Goal: Task Accomplishment & Management: Manage account settings

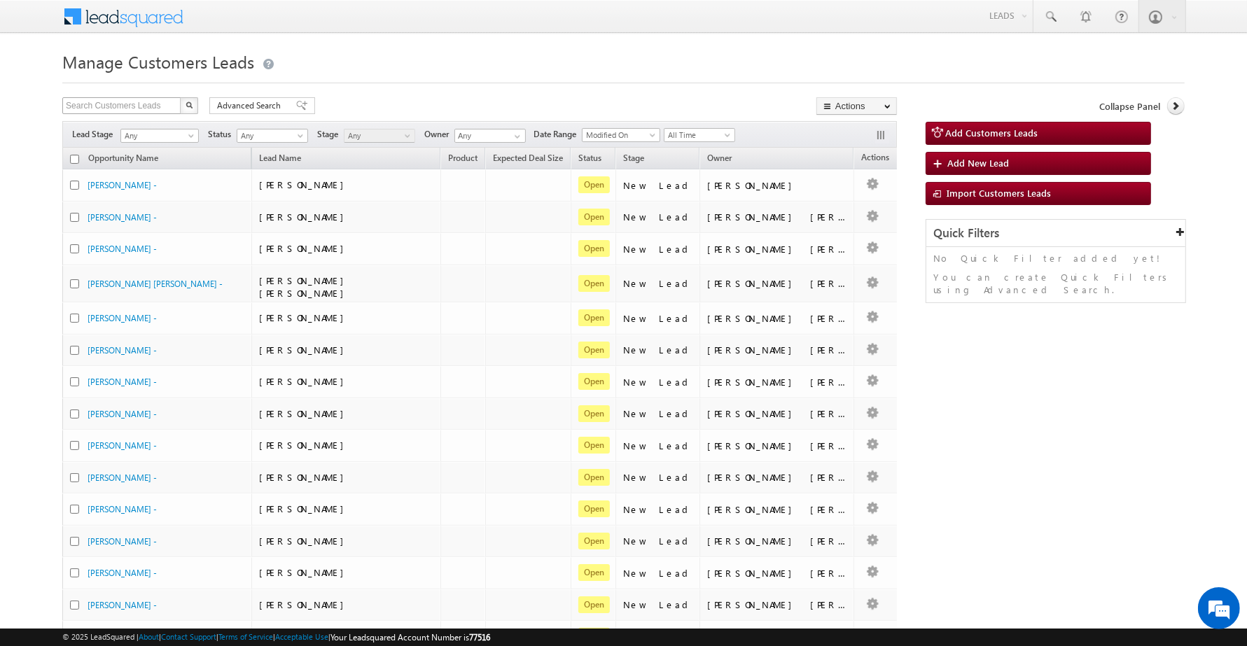
click at [126, 112] on div "Search Customers Leads X 475024 results found" at bounding box center [130, 106] width 136 height 19
click at [126, 106] on input "text" at bounding box center [122, 105] width 120 height 17
paste input "810849"
type input "810849"
click at [180, 97] on button "button" at bounding box center [189, 105] width 18 height 17
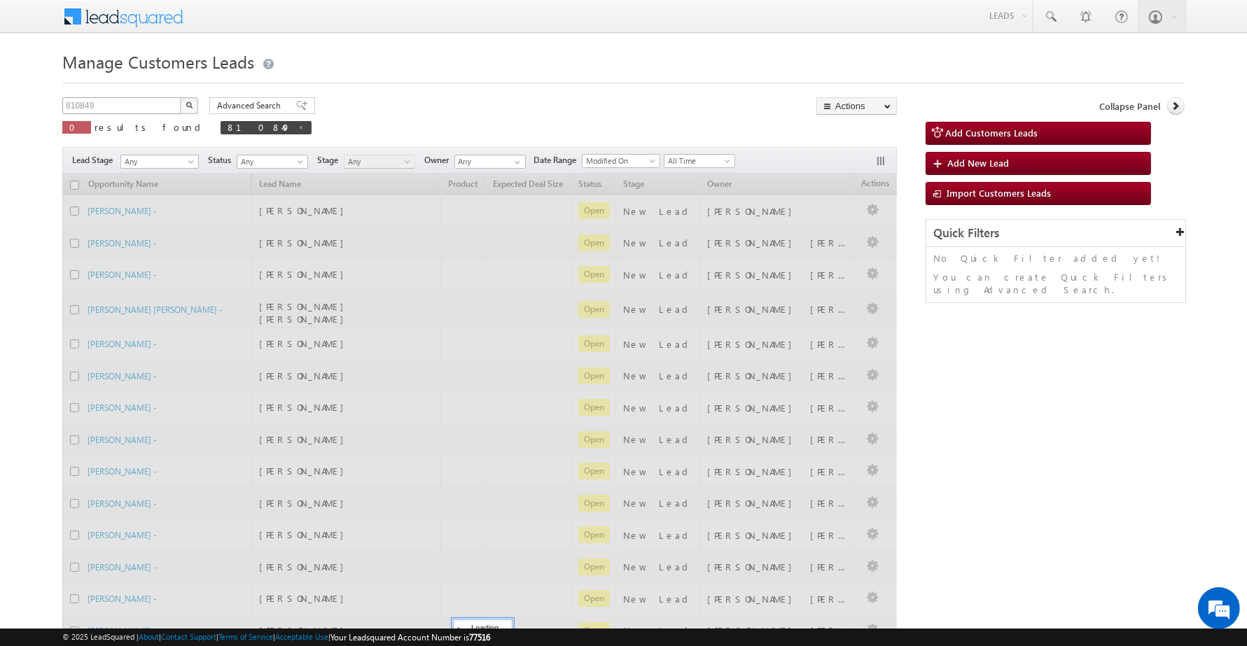
click at [180, 97] on button "button" at bounding box center [189, 105] width 18 height 17
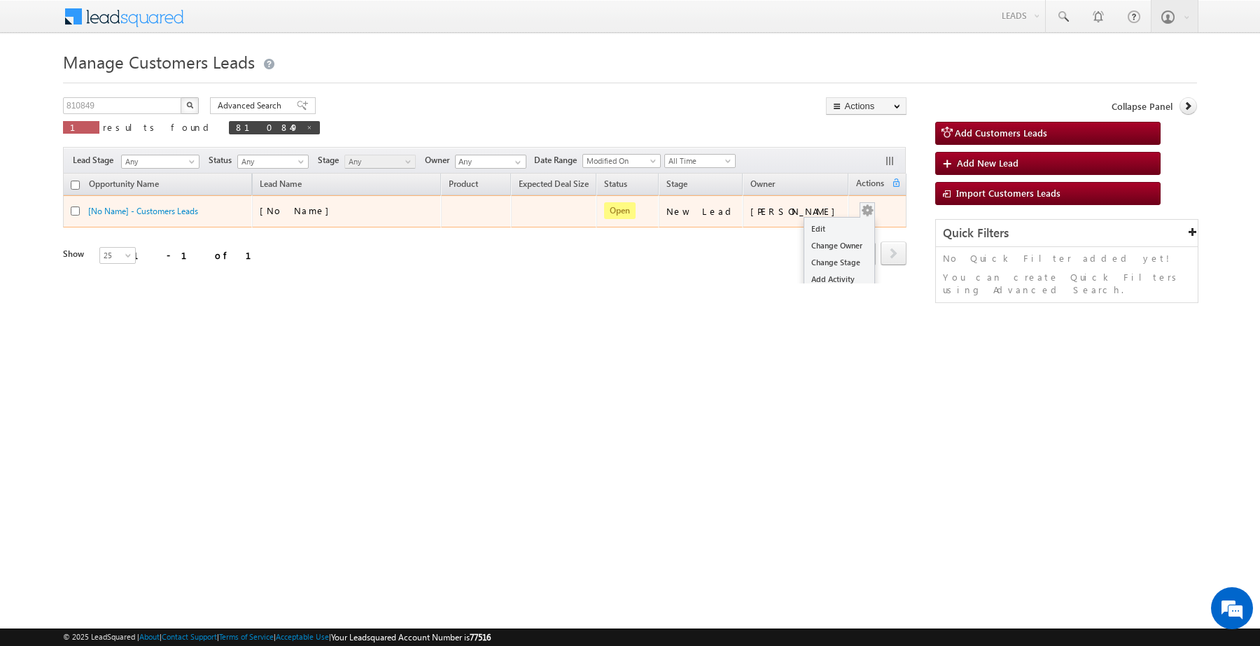
click at [861, 210] on button "button" at bounding box center [868, 211] width 14 height 14
click at [823, 231] on link "Edit" at bounding box center [840, 229] width 70 height 17
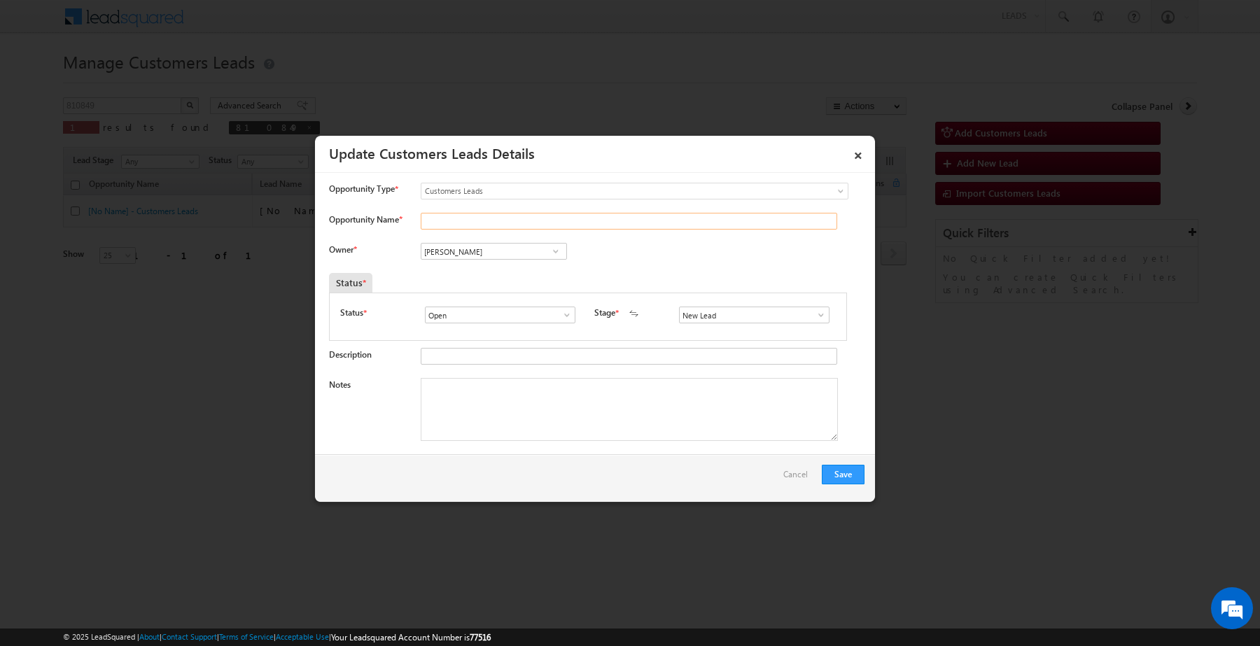
click at [525, 221] on input "Opportunity Name *" at bounding box center [629, 221] width 417 height 17
paste input "Deepak Tyade"
type input "Deepak Tyade"
click at [538, 253] on input "Vikas Halwai" at bounding box center [494, 251] width 146 height 17
click at [555, 253] on span at bounding box center [556, 251] width 14 height 11
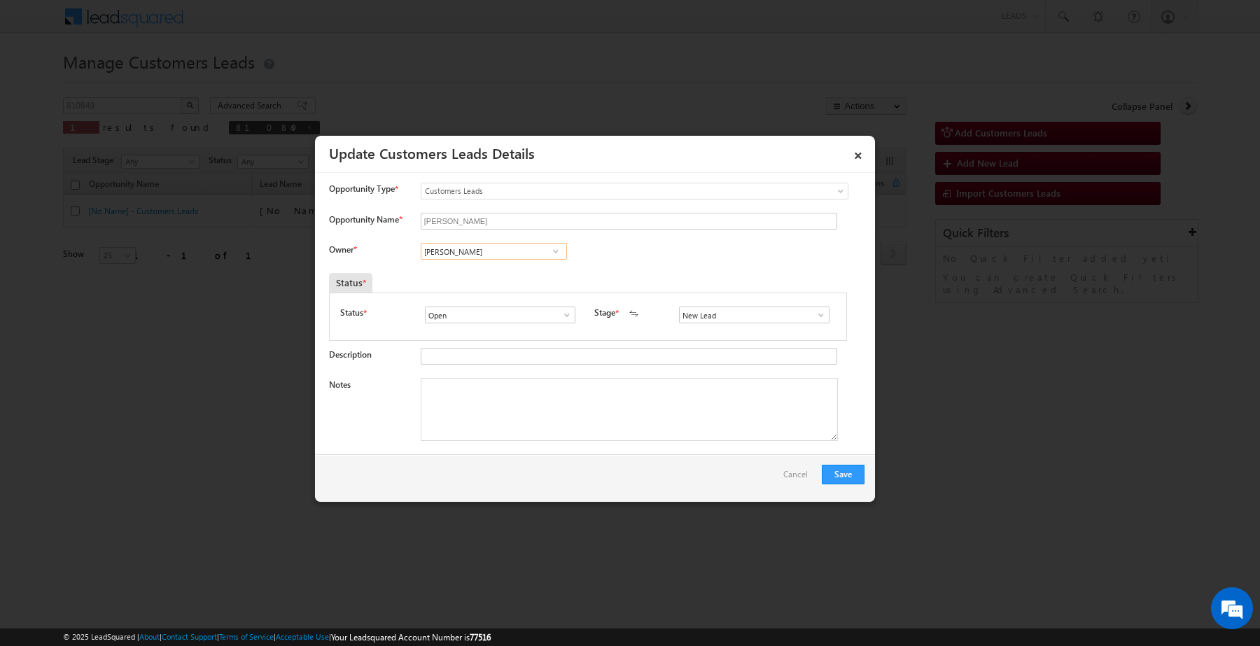
paste input "aibhav Shankar Dhanke"
click at [512, 275] on span "vaibhav.dhanke@sgrlimited.in" at bounding box center [489, 279] width 126 height 11
type input "Vaibhav Shankar Dhanke"
click at [704, 317] on input "New Lead" at bounding box center [754, 315] width 151 height 17
click at [706, 334] on ul "Sales Marked Sale Marked" at bounding box center [754, 339] width 150 height 30
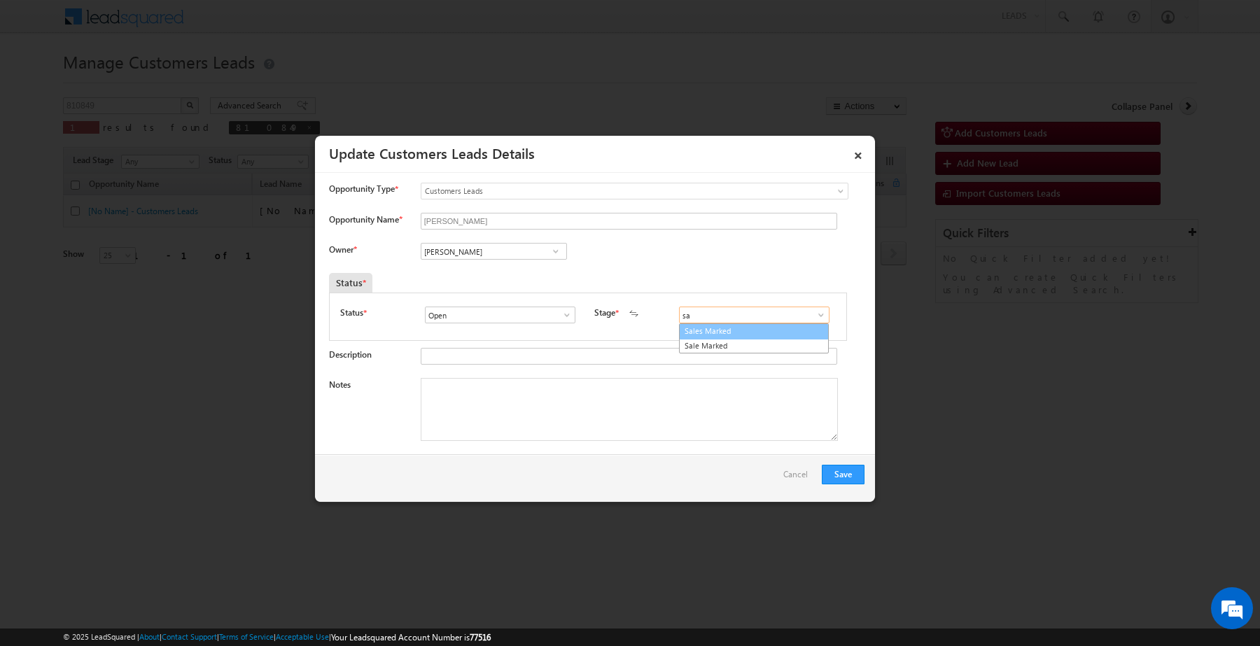
click at [706, 334] on link "Sales Marked" at bounding box center [754, 332] width 150 height 16
type input "Sales Marked"
click at [660, 435] on textarea "Notes" at bounding box center [629, 409] width 417 height 63
paste textarea "Deepak Tyade / Renovation / 5 lakh / customer is salaried 25k income currently …"
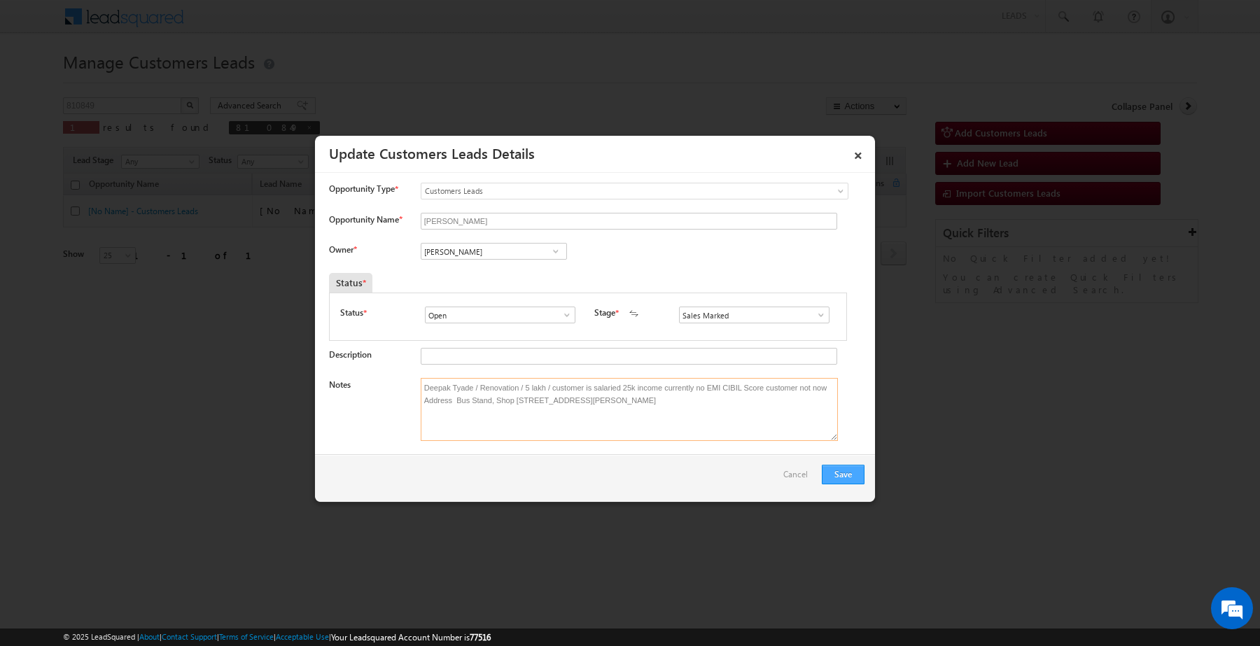
type textarea "Deepak Tyade / Renovation / 5 lakh / customer is salaried 25k income currently …"
click at [851, 476] on button "Save" at bounding box center [843, 475] width 43 height 20
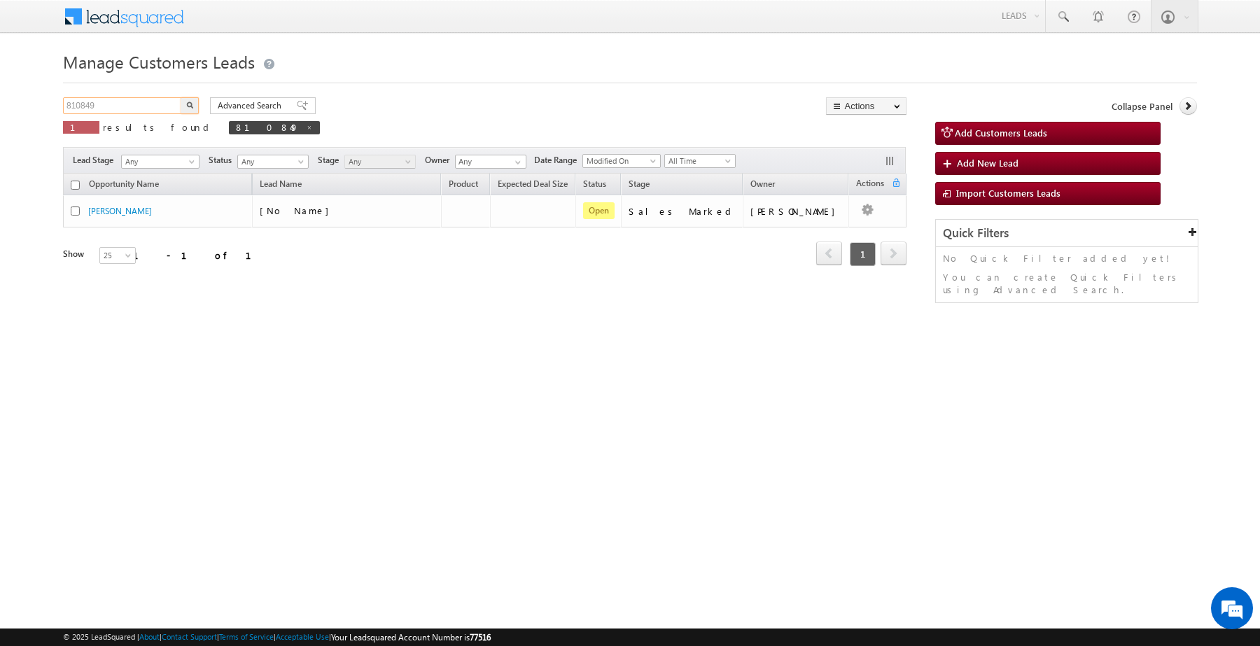
click at [165, 113] on input "810849" at bounding box center [123, 105] width 120 height 17
paste input "696738"
type input "696738"
click at [166, 112] on input "696738" at bounding box center [123, 105] width 120 height 17
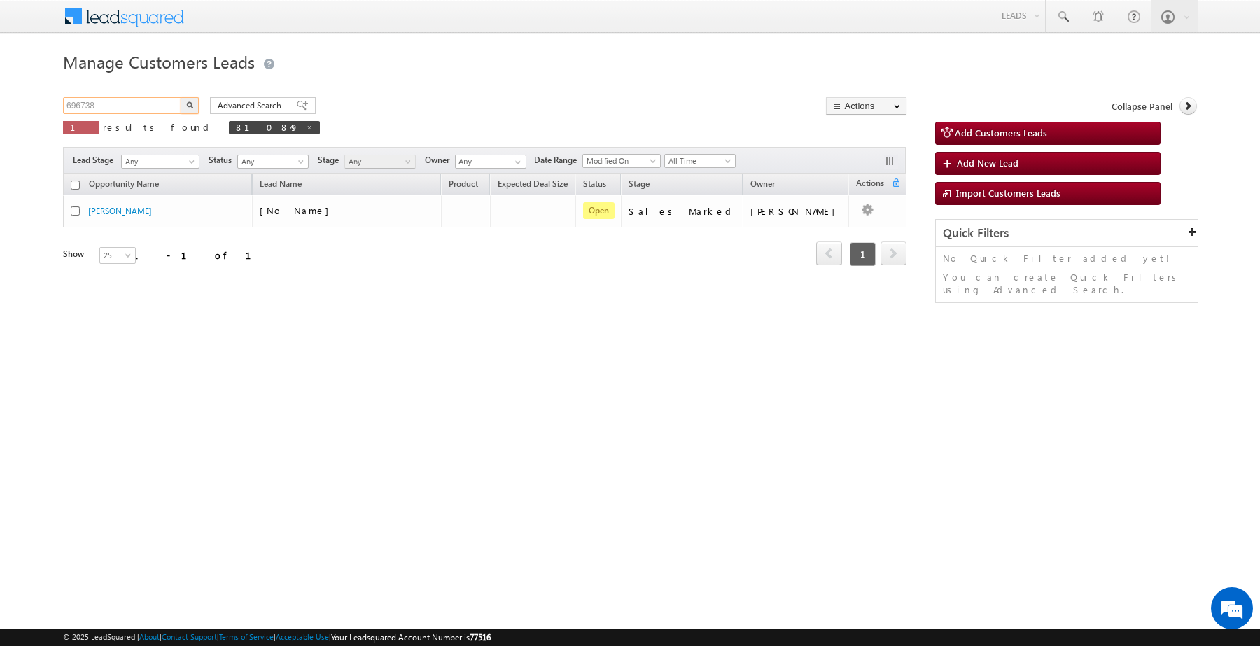
click at [166, 112] on input "696738" at bounding box center [123, 105] width 120 height 17
click at [181, 97] on button "button" at bounding box center [190, 105] width 18 height 17
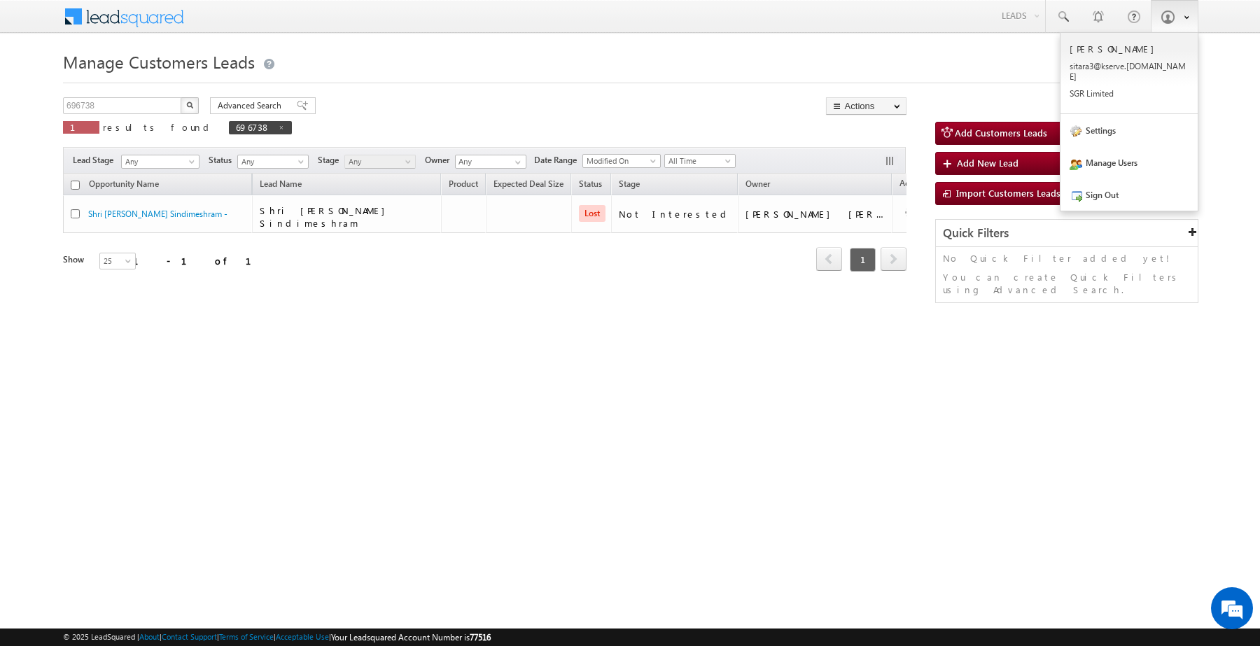
click at [1177, 20] on span at bounding box center [1183, 17] width 12 height 12
click at [1177, 4] on link at bounding box center [1175, 16] width 48 height 32
click at [1139, 69] on p "sitar a3@ks erve. co.in" at bounding box center [1129, 71] width 119 height 21
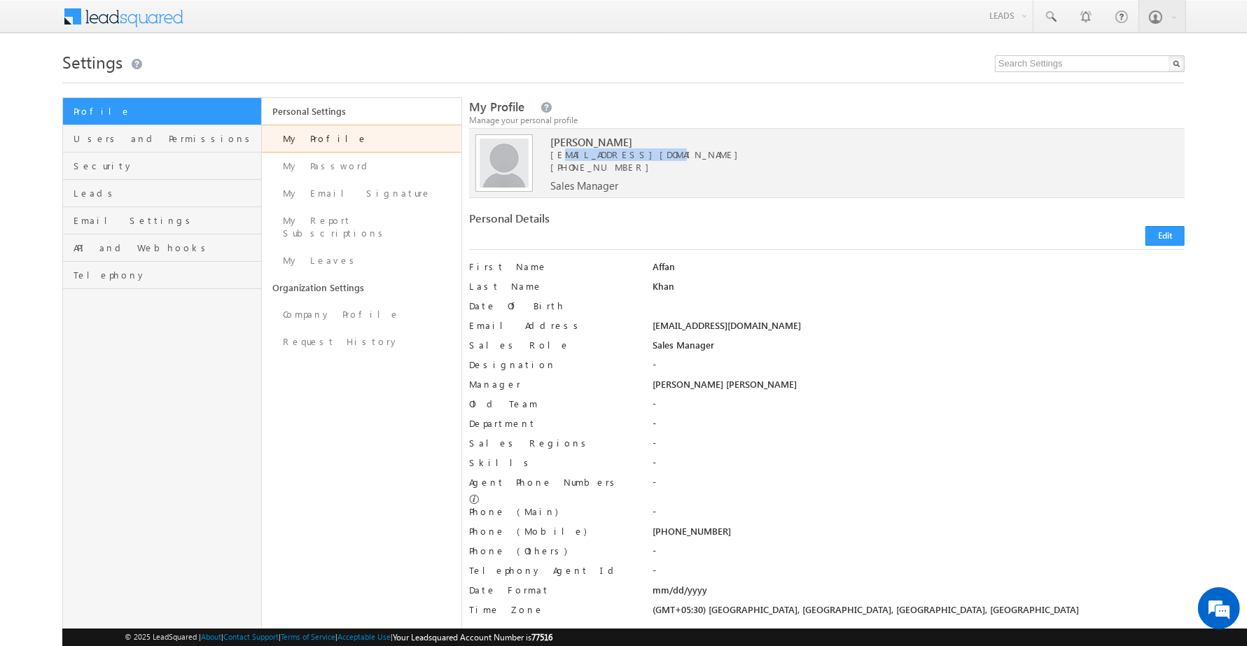
copy span "[EMAIL_ADDRESS][DOMAIN_NAME]"
drag, startPoint x: 623, startPoint y: 154, endPoint x: 541, endPoint y: 160, distance: 82.8
click at [550, 160] on span "[EMAIL_ADDRESS][DOMAIN_NAME]" at bounding box center [836, 154] width 573 height 13
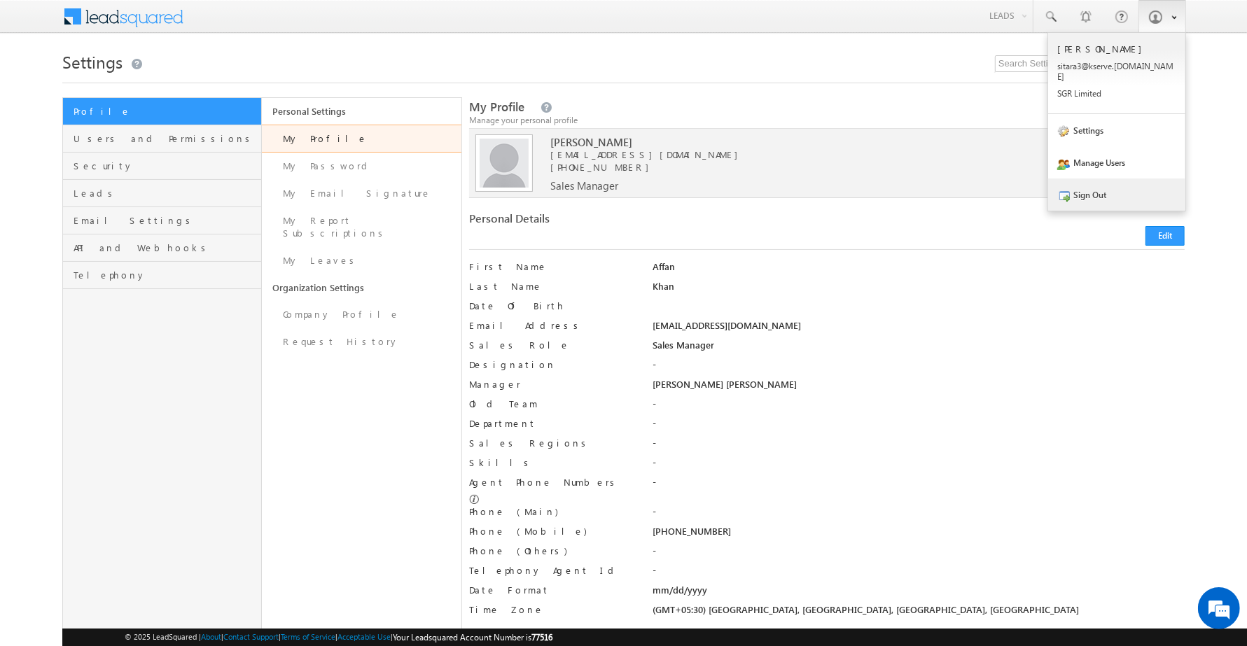
click at [1130, 200] on link "Sign Out" at bounding box center [1116, 195] width 137 height 32
